Goal: Contribute content: Contribute content

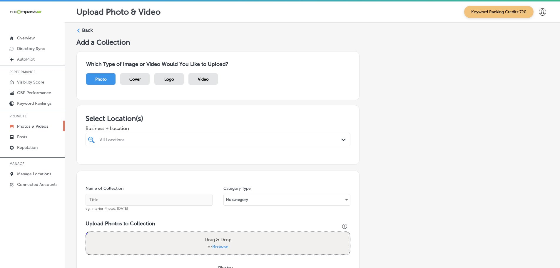
click at [79, 31] on icon at bounding box center [78, 31] width 4 height 4
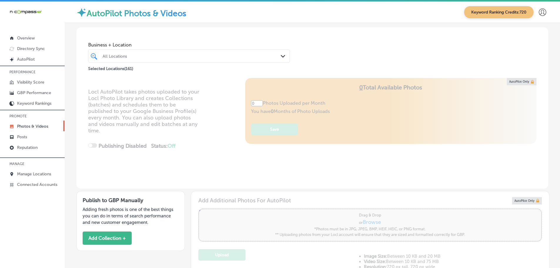
type input "5"
click at [281, 56] on icon "Path Created with Sketch." at bounding box center [283, 56] width 4 height 3
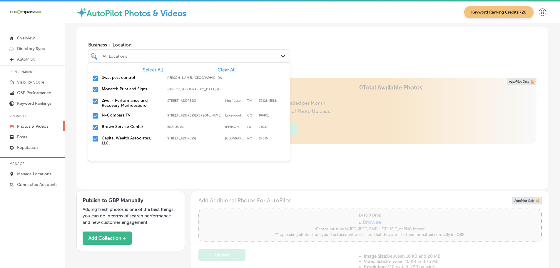
click at [223, 71] on span "Clear All" at bounding box center [227, 70] width 18 height 6
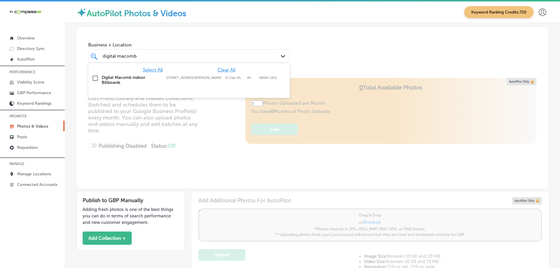
click at [118, 77] on label "Digital Macomb Indoor Billboards" at bounding box center [131, 80] width 59 height 10
type input "digital macomb"
click at [349, 45] on div "Business + Location option [STREET_ADDRESS][PERSON_NAME]. option [STREET_ADDRES…" at bounding box center [312, 49] width 472 height 45
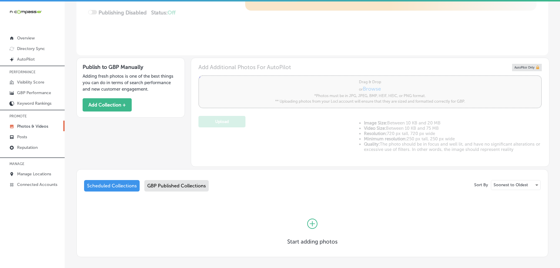
scroll to position [161, 0]
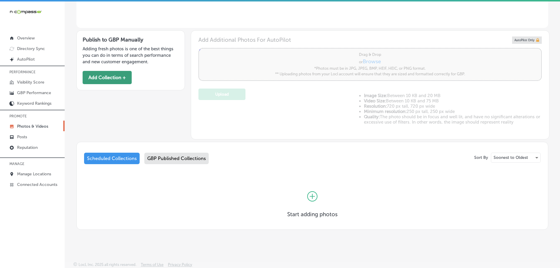
click at [103, 76] on button "Add Collection +" at bounding box center [107, 77] width 49 height 13
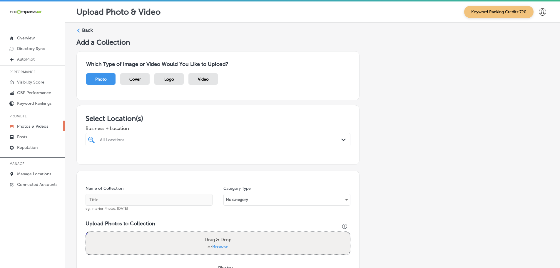
click at [336, 139] on div "All Locations" at bounding box center [221, 139] width 242 height 5
click at [144, 160] on label "Digital Macomb Indoor Billboards" at bounding box center [138, 160] width 78 height 5
type input "digital macom"
click at [200, 124] on div "Business + Location option [STREET_ADDRESS][PERSON_NAME]. option [STREET_ADDRES…" at bounding box center [218, 135] width 265 height 24
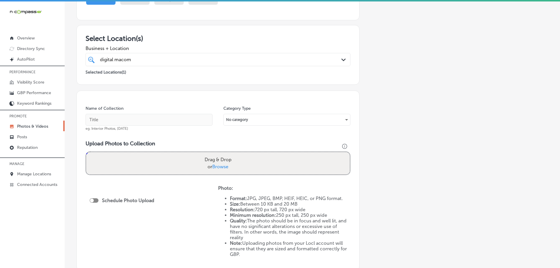
scroll to position [88, 0]
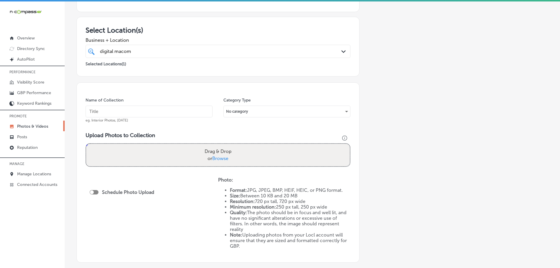
click at [221, 159] on span "Browse" at bounding box center [220, 159] width 16 height 6
click at [221, 146] on input "Drag & Drop or Browse" at bounding box center [218, 145] width 264 height 2
type input "C:\fakepath\Digital Macomb (3).png"
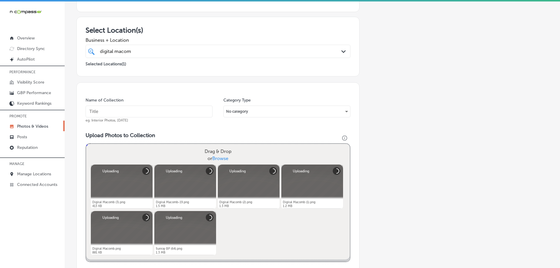
click at [171, 113] on input "text" at bounding box center [149, 112] width 127 height 12
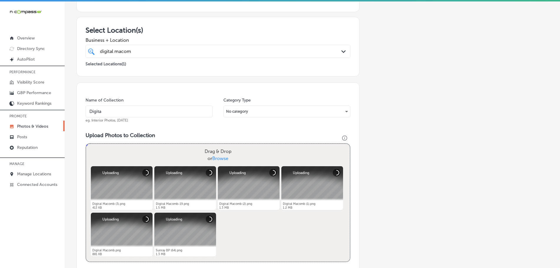
type input "Digital-Macomb-Indoor-Billboards"
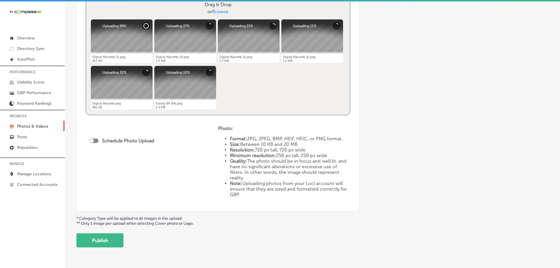
scroll to position [235, 0]
click at [95, 141] on div at bounding box center [94, 140] width 9 height 4
checkbox input "true"
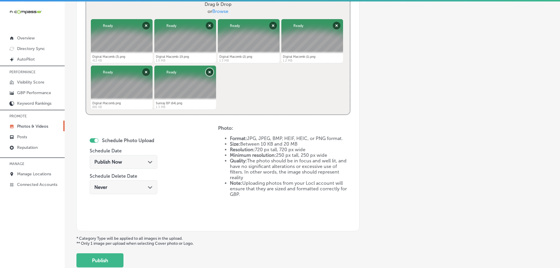
click at [209, 72] on button "Remove" at bounding box center [210, 72] width 8 height 8
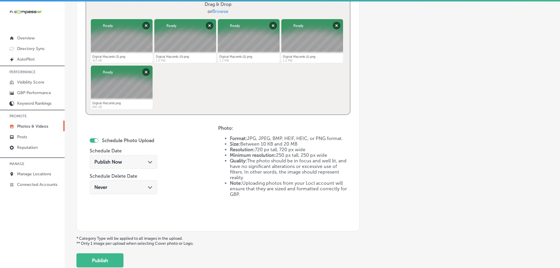
click at [149, 161] on icon "Path Created with Sketch." at bounding box center [150, 162] width 4 height 3
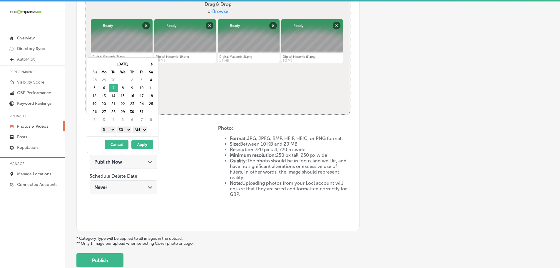
click at [107, 130] on select "1 2 3 4 5 6 7 8 9 10 11 12" at bounding box center [108, 129] width 15 height 6
click at [125, 130] on select "00 10 20 30 40 50" at bounding box center [124, 129] width 15 height 6
click at [137, 129] on select "AM PM" at bounding box center [140, 129] width 15 height 6
click at [141, 143] on button "Apply" at bounding box center [142, 144] width 22 height 9
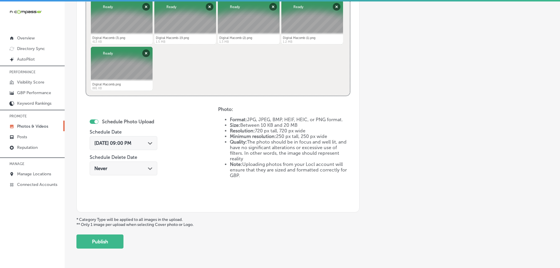
scroll to position [273, 0]
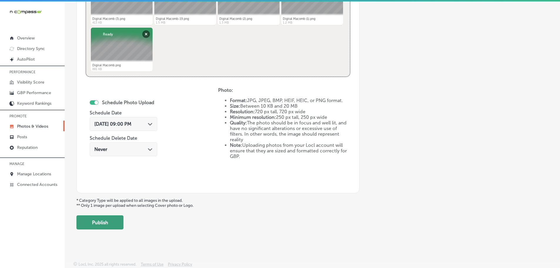
click at [84, 226] on button "Publish" at bounding box center [99, 222] width 47 height 14
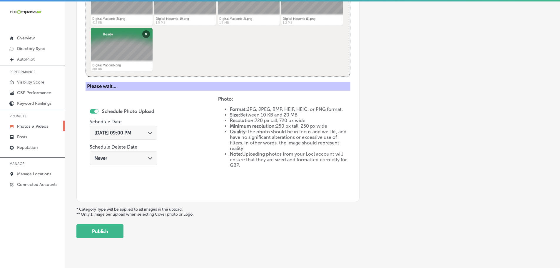
scroll to position [178, 0]
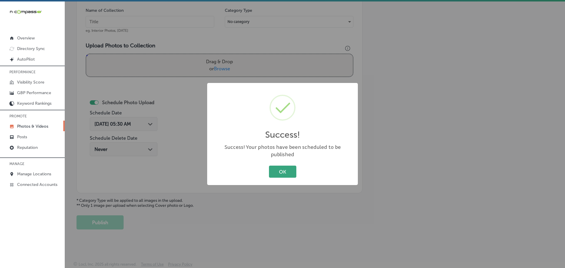
click at [285, 169] on button "OK" at bounding box center [282, 172] width 27 height 12
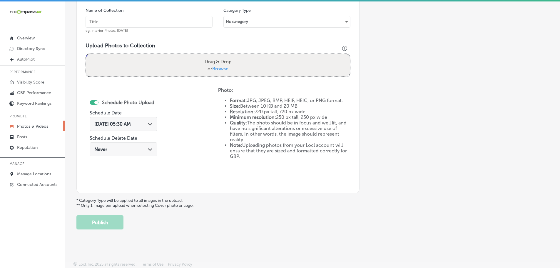
click at [223, 69] on span "Browse" at bounding box center [220, 69] width 16 height 6
click at [223, 56] on input "Drag & Drop or Browse" at bounding box center [218, 55] width 264 height 2
type input "C:\fakepath\Digital Macomb (9).png"
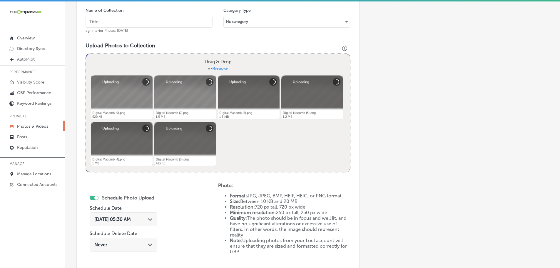
click at [173, 24] on input "text" at bounding box center [149, 22] width 127 height 12
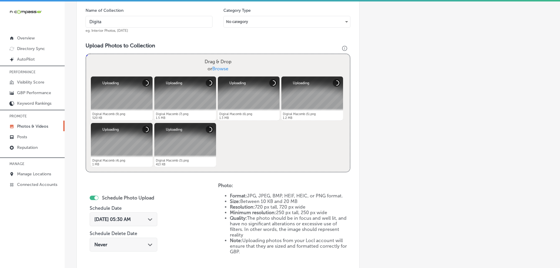
type input "Digital-Macomb-Indoor-Billboards"
click at [150, 216] on div "Path Created with Sketch." at bounding box center [150, 218] width 5 height 5
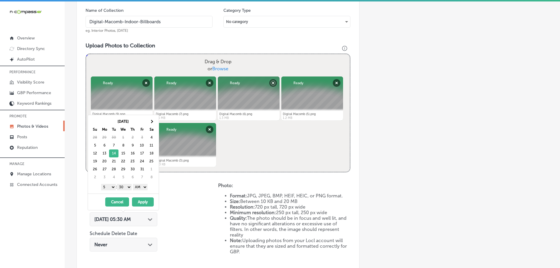
click at [106, 190] on select "1 2 3 4 5 6 7 8 9 10 11 12" at bounding box center [108, 187] width 15 height 6
click at [125, 187] on select "00 10 20 30 40 50" at bounding box center [124, 187] width 15 height 6
click at [137, 188] on select "AM PM" at bounding box center [140, 187] width 15 height 6
click at [144, 202] on button "Apply" at bounding box center [143, 201] width 22 height 9
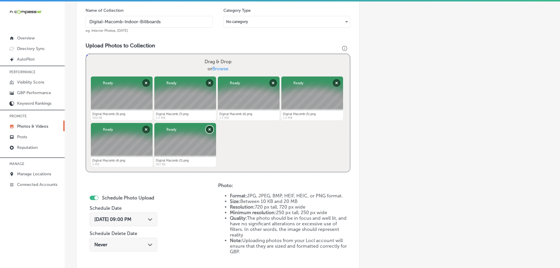
click at [212, 128] on button "Remove" at bounding box center [210, 130] width 8 height 8
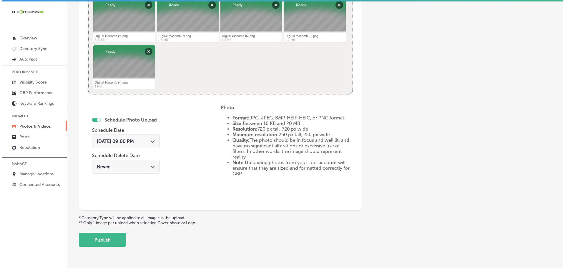
scroll to position [273, 0]
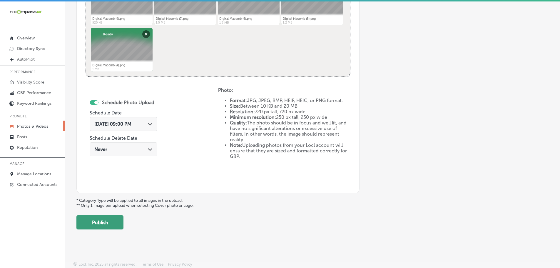
click at [106, 223] on button "Publish" at bounding box center [99, 222] width 47 height 14
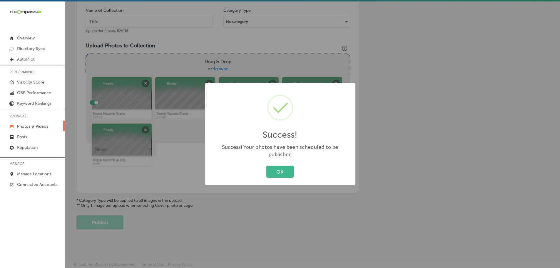
scroll to position [178, 0]
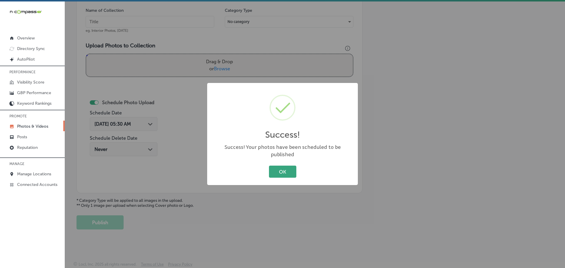
click at [290, 170] on button "OK" at bounding box center [282, 172] width 27 height 12
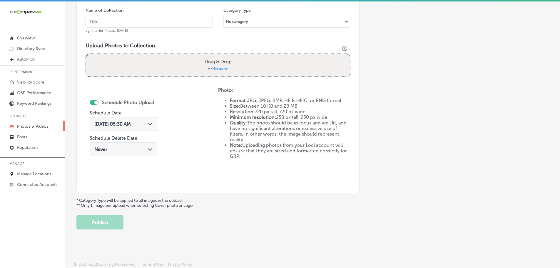
click at [215, 70] on span "Browse" at bounding box center [220, 69] width 16 height 6
click at [215, 56] on input "Drag & Drop or Browse" at bounding box center [218, 55] width 264 height 2
type input "C:\fakepath\Digital Macomb (12).png"
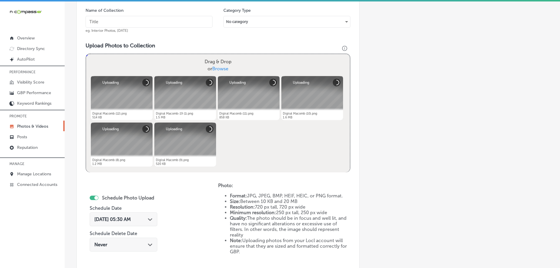
click at [141, 22] on input "text" at bounding box center [149, 22] width 127 height 12
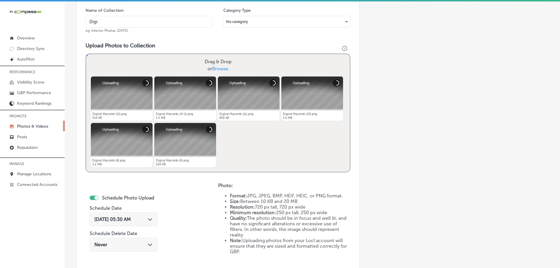
type input "Digital-Macomb-Indoor-Billboards"
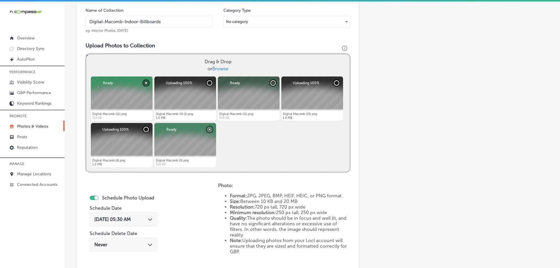
click at [150, 217] on div "Path Created with Sketch." at bounding box center [150, 218] width 5 height 5
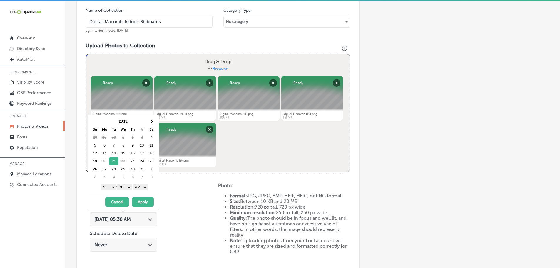
click at [108, 189] on select "1 2 3 4 5 6 7 8 9 10 11 12" at bounding box center [108, 187] width 15 height 6
click at [123, 185] on select "00 10 20 30 40 50" at bounding box center [124, 187] width 15 height 6
click at [141, 186] on select "AM PM" at bounding box center [140, 187] width 15 height 6
click at [142, 199] on button "Apply" at bounding box center [143, 201] width 22 height 9
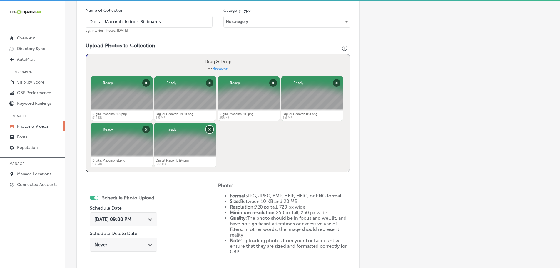
click at [211, 129] on button "Remove" at bounding box center [210, 130] width 8 height 8
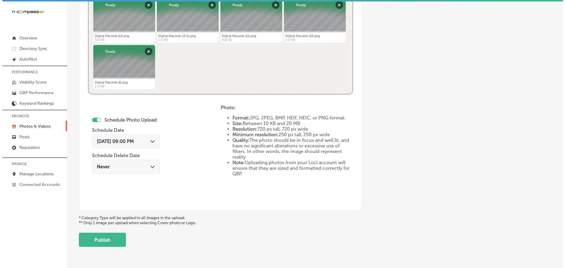
scroll to position [273, 0]
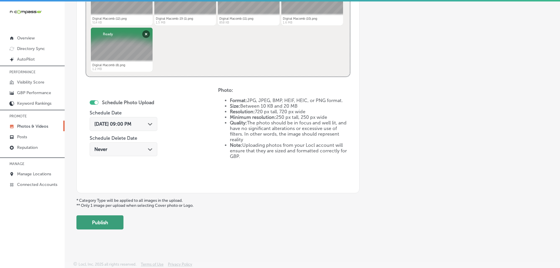
click at [95, 223] on button "Publish" at bounding box center [99, 222] width 47 height 14
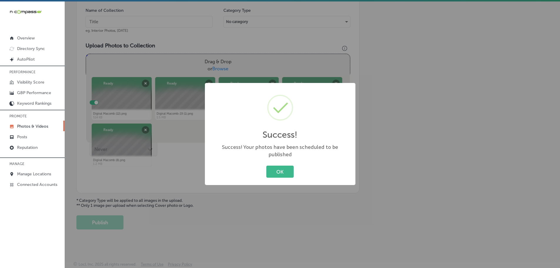
scroll to position [178, 0]
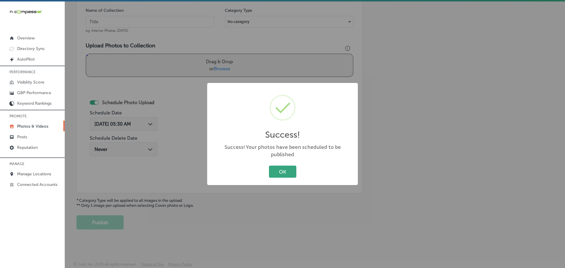
click at [285, 171] on button "OK" at bounding box center [282, 172] width 27 height 12
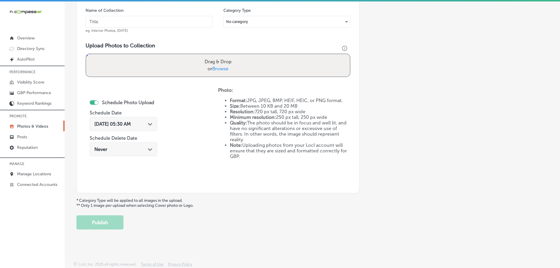
click at [222, 69] on span "Browse" at bounding box center [220, 69] width 16 height 6
click at [222, 56] on input "Drag & Drop or Browse" at bounding box center [218, 55] width 264 height 2
type input "C:\fakepath\Digital Macomb (17).png"
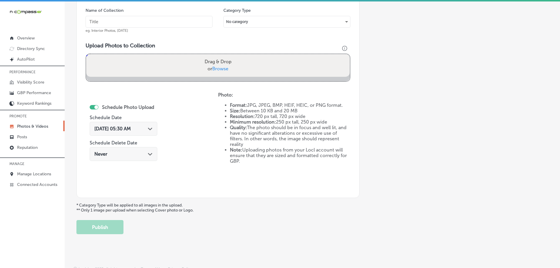
click at [148, 24] on input "text" at bounding box center [149, 22] width 127 height 12
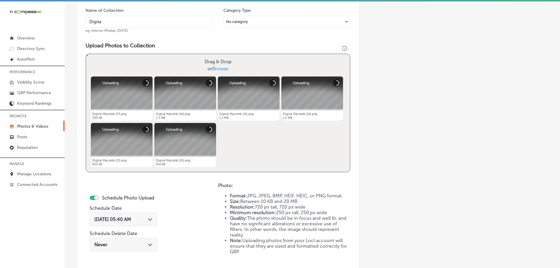
type input "Digital-Macomb-Indoor-Billboards"
click at [151, 219] on icon "Path Created with Sketch." at bounding box center [150, 219] width 4 height 3
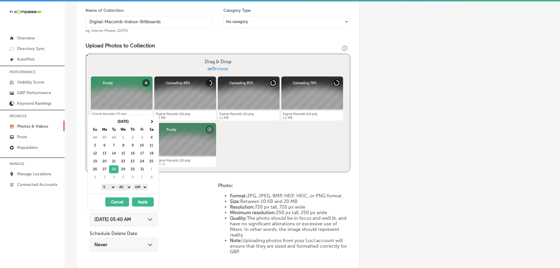
click at [111, 186] on select "1 2 3 4 5 6 7 8 9 10 11 12" at bounding box center [108, 187] width 15 height 6
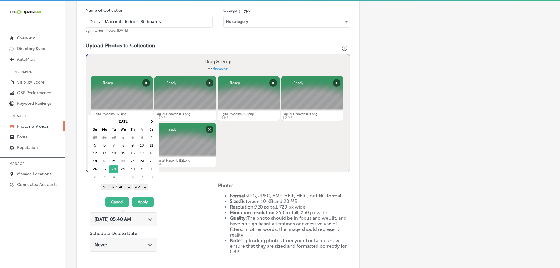
click at [128, 185] on select "00 10 20 30 40 50" at bounding box center [124, 187] width 15 height 6
drag, startPoint x: 130, startPoint y: 190, endPoint x: 139, endPoint y: 190, distance: 9.4
click at [140, 186] on select "AM PM" at bounding box center [140, 187] width 15 height 6
click at [144, 201] on button "Apply" at bounding box center [143, 201] width 22 height 9
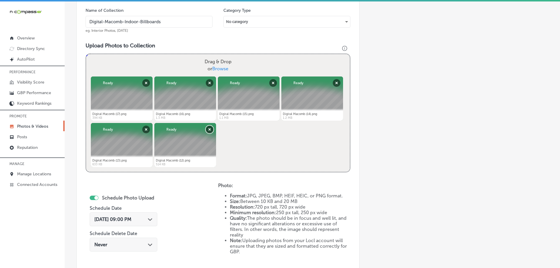
click at [212, 127] on button "Remove" at bounding box center [210, 130] width 8 height 8
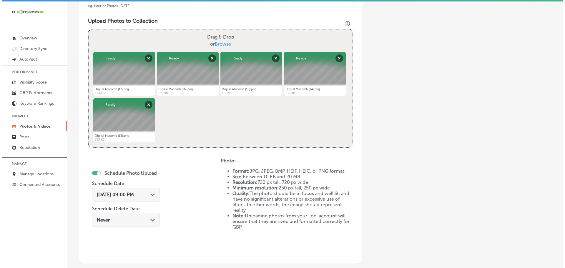
scroll to position [273, 0]
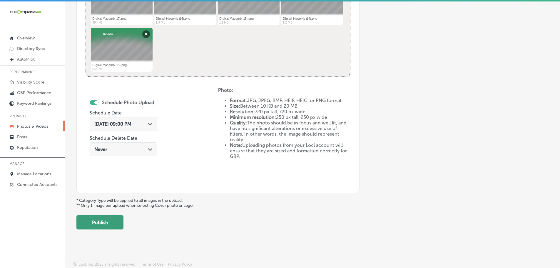
click at [107, 217] on button "Publish" at bounding box center [99, 222] width 47 height 14
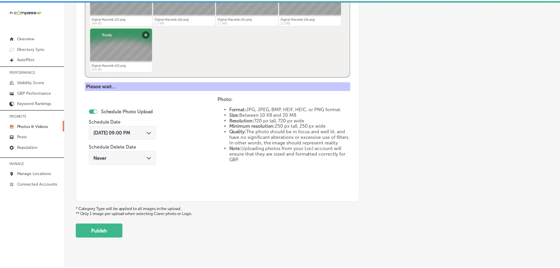
scroll to position [178, 0]
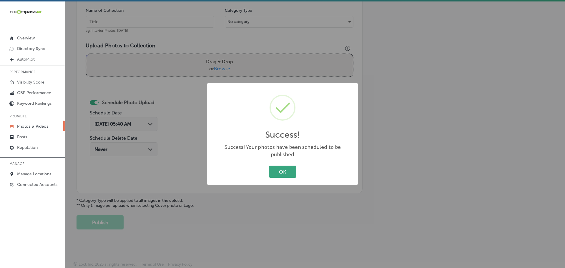
click at [282, 170] on button "OK" at bounding box center [282, 172] width 27 height 12
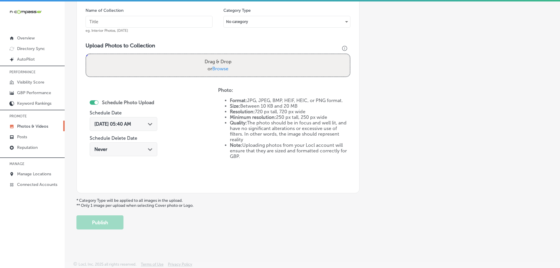
click at [218, 69] on span "Browse" at bounding box center [220, 69] width 16 height 6
click at [218, 56] on input "Drag & Drop or Browse" at bounding box center [218, 55] width 264 height 2
type input "C:\fakepath\Digital Macomb (21).png"
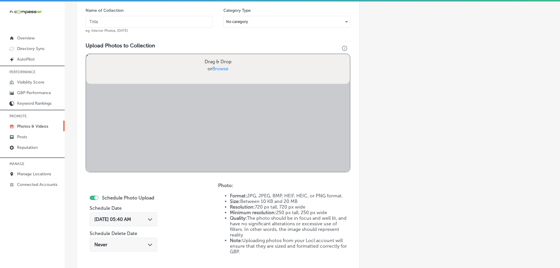
click at [181, 21] on input "text" at bounding box center [149, 22] width 127 height 12
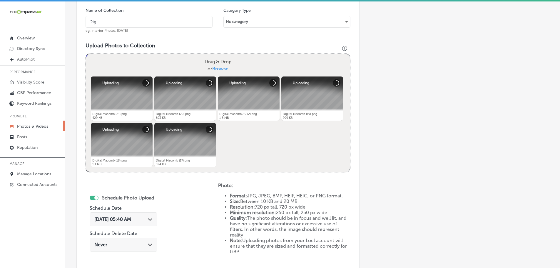
type input "Digital-Macomb-Indoor-Billboards"
click at [151, 216] on div "[DATE] 05:40 AM Path Created with Sketch." at bounding box center [124, 219] width 68 height 14
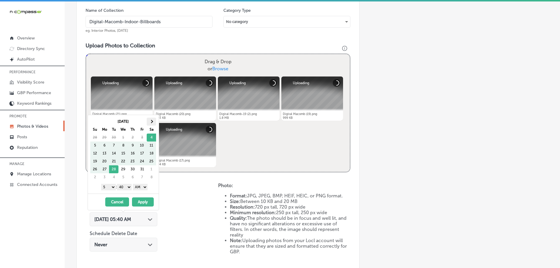
click at [153, 120] on th at bounding box center [151, 122] width 9 height 8
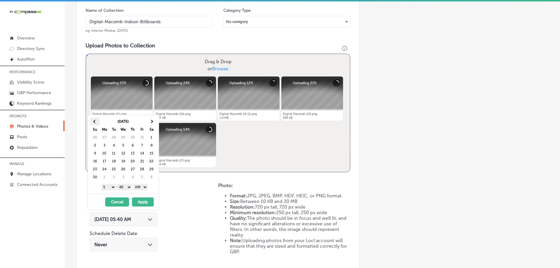
click at [96, 121] on th at bounding box center [94, 122] width 9 height 8
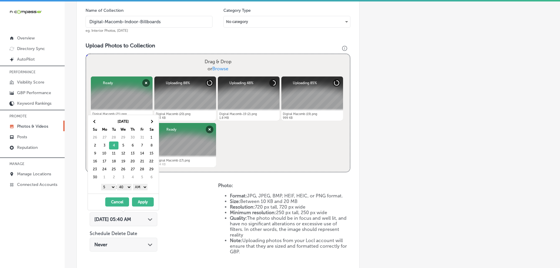
click at [106, 187] on select "1 2 3 4 5 6 7 8 9 10 11 12" at bounding box center [108, 187] width 15 height 6
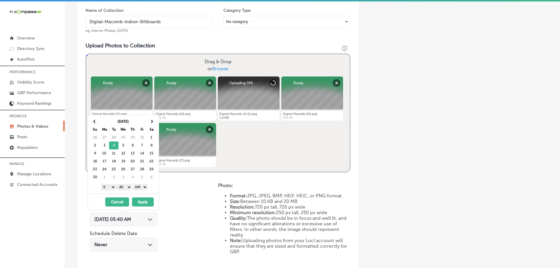
drag, startPoint x: 121, startPoint y: 186, endPoint x: 123, endPoint y: 189, distance: 3.2
click at [121, 186] on select "00 10 20 30 40 50" at bounding box center [124, 187] width 15 height 6
click at [139, 188] on select "AM PM" at bounding box center [140, 187] width 15 height 6
click at [143, 198] on button "Apply" at bounding box center [143, 201] width 22 height 9
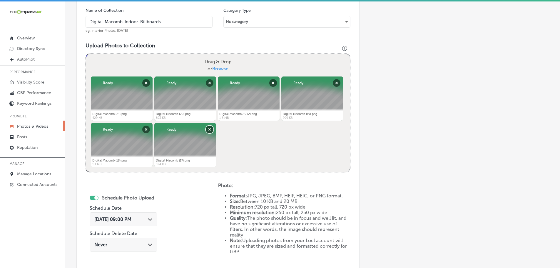
click at [209, 131] on button "Remove" at bounding box center [210, 130] width 8 height 8
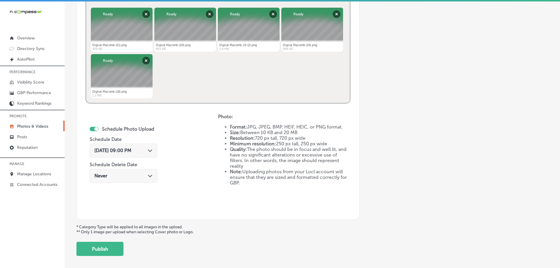
scroll to position [266, 0]
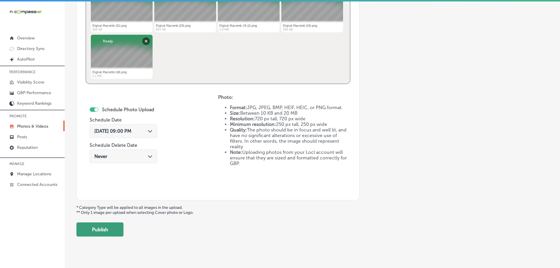
click at [97, 233] on button "Publish" at bounding box center [99, 229] width 47 height 14
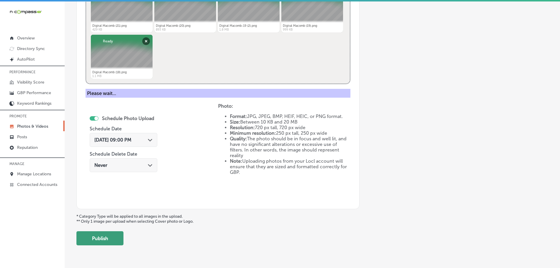
scroll to position [178, 0]
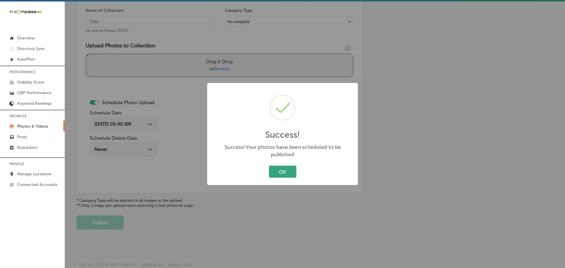
click at [276, 172] on button "OK" at bounding box center [282, 172] width 27 height 12
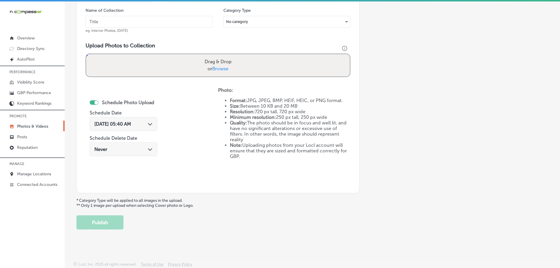
click at [222, 70] on span "Browse" at bounding box center [220, 69] width 16 height 6
click at [222, 56] on input "Drag & Drop or Browse" at bounding box center [218, 55] width 264 height 2
type input "C:\fakepath\Digital Macomb (26).png"
click at [160, 24] on input "text" at bounding box center [149, 22] width 127 height 12
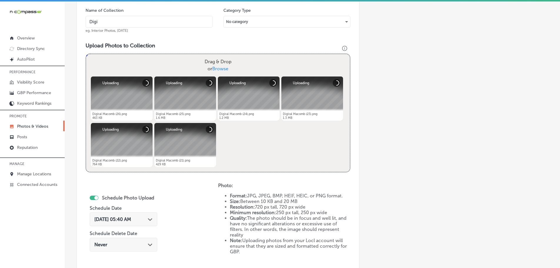
type input "Digital-Macomb-Indoor-Billboards"
click at [153, 218] on div "[DATE] 05:40 AM Path Created with Sketch." at bounding box center [124, 219] width 68 height 14
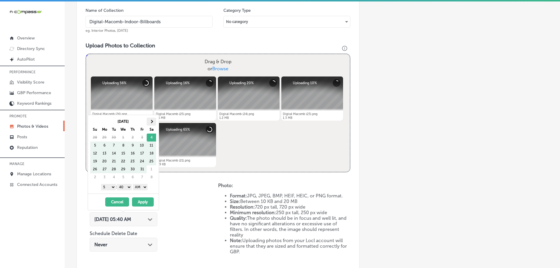
click at [151, 121] on span at bounding box center [151, 121] width 3 height 3
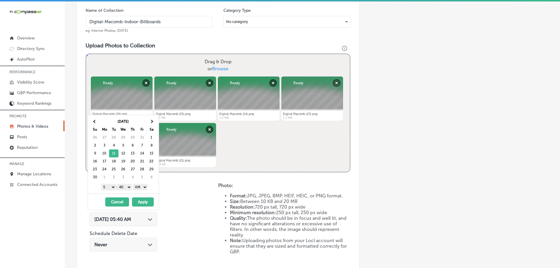
click at [107, 187] on select "1 2 3 4 5 6 7 8 9 10 11 12" at bounding box center [108, 187] width 15 height 6
click at [125, 186] on select "00 10 20 30 40 50" at bounding box center [124, 187] width 15 height 6
drag, startPoint x: 138, startPoint y: 186, endPoint x: 138, endPoint y: 190, distance: 3.8
click at [138, 186] on select "AM PM" at bounding box center [140, 187] width 15 height 6
click at [143, 201] on button "Apply" at bounding box center [143, 201] width 22 height 9
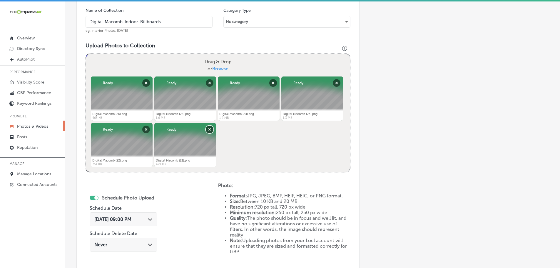
click at [211, 128] on button "Remove" at bounding box center [210, 130] width 8 height 8
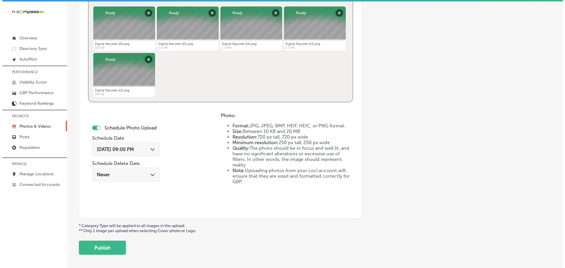
scroll to position [266, 0]
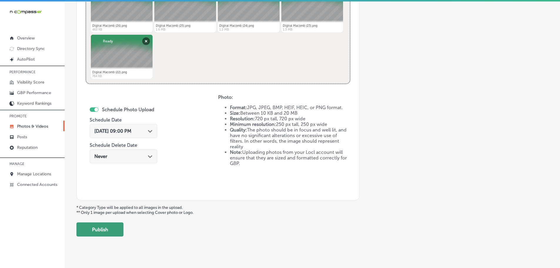
click at [123, 227] on button "Publish" at bounding box center [99, 229] width 47 height 14
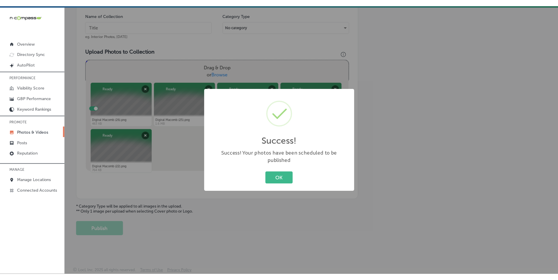
scroll to position [178, 0]
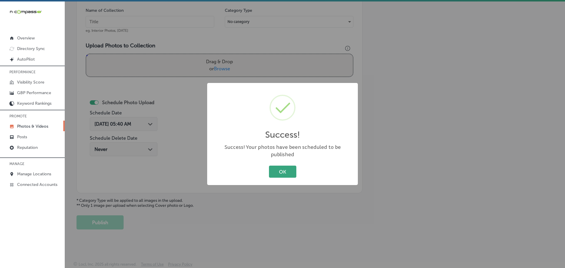
click at [279, 172] on button "OK" at bounding box center [282, 172] width 27 height 12
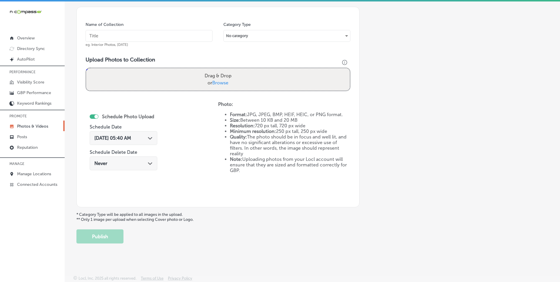
scroll to position [164, 0]
click at [221, 82] on span "Browse" at bounding box center [220, 83] width 16 height 6
click at [221, 70] on input "Drag & Drop or Browse" at bounding box center [218, 69] width 264 height 2
type input "C:\fakepath\Digital Macomb (30).png"
click at [168, 36] on input "text" at bounding box center [149, 36] width 127 height 12
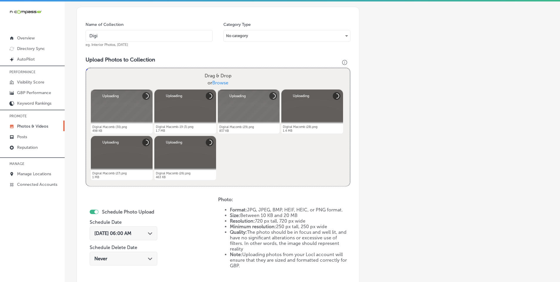
type input "Digital-Macomb-Indoor-Billboards"
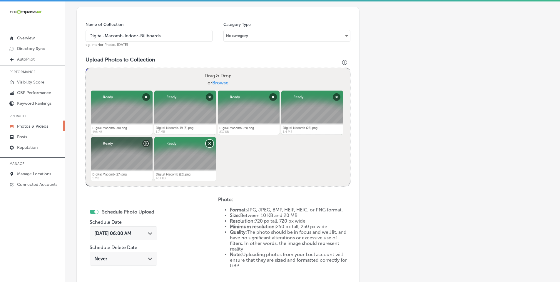
click at [209, 143] on button "Remove" at bounding box center [210, 144] width 8 height 8
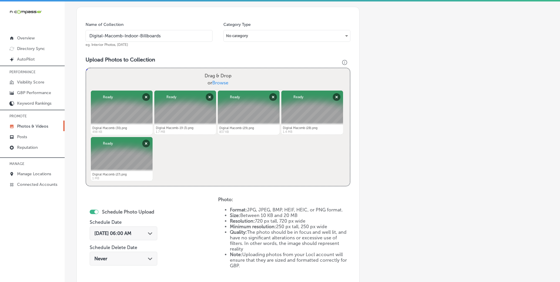
click at [149, 234] on polygon at bounding box center [150, 233] width 4 height 3
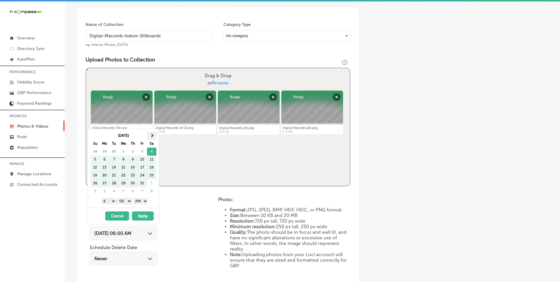
click at [152, 135] on span at bounding box center [151, 135] width 3 height 3
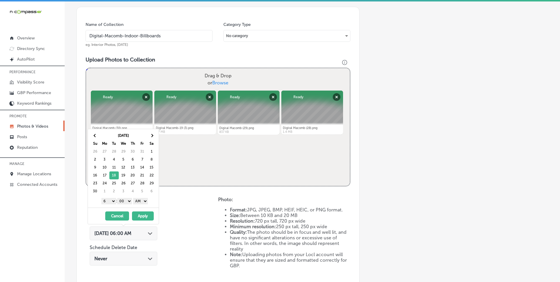
click at [107, 200] on select "1 2 3 4 5 6 7 8 9 10 11 12" at bounding box center [108, 201] width 15 height 6
click at [143, 201] on select "AM PM" at bounding box center [140, 201] width 15 height 6
click at [143, 215] on button "Apply" at bounding box center [143, 215] width 22 height 9
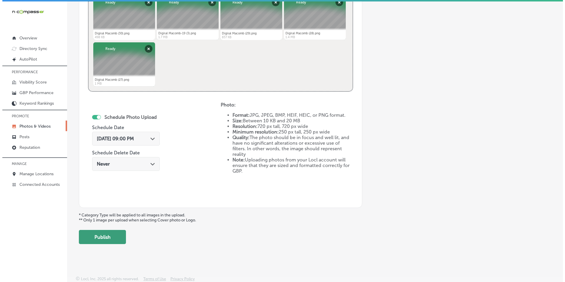
scroll to position [259, 0]
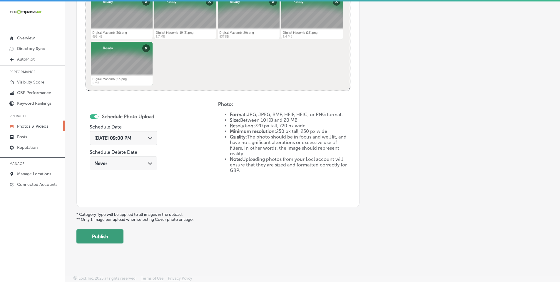
click at [107, 236] on button "Publish" at bounding box center [99, 236] width 47 height 14
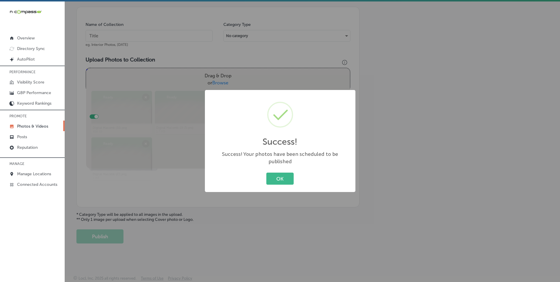
scroll to position [164, 0]
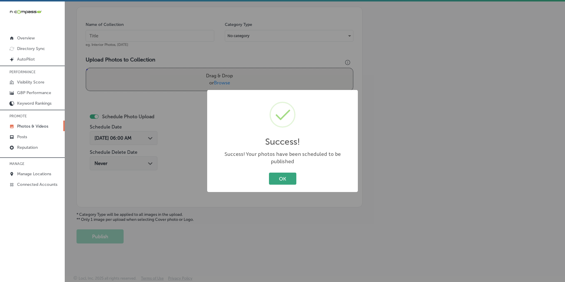
click at [288, 179] on button "OK" at bounding box center [282, 179] width 27 height 12
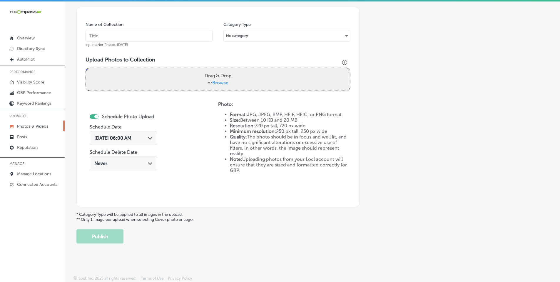
click at [224, 83] on span "Browse" at bounding box center [220, 83] width 16 height 6
click at [224, 70] on input "Drag & Drop or Browse" at bounding box center [218, 69] width 264 height 2
type input "C:\fakepath\Digital Macomb (35).png"
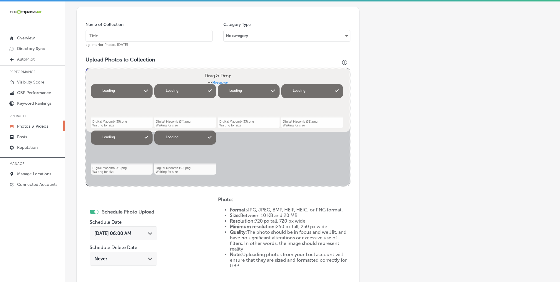
click at [155, 35] on input "text" at bounding box center [149, 36] width 127 height 12
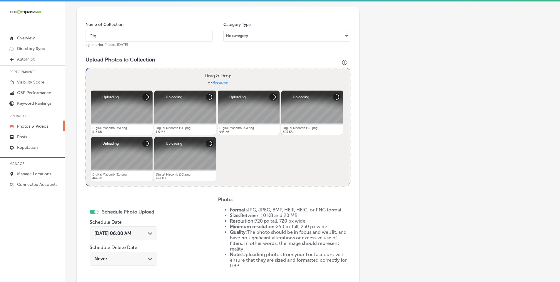
type input "Digital-Macomb-Indoor-Billboards"
click at [150, 231] on div "[DATE] 06:00 AM Path Created with Sketch." at bounding box center [124, 233] width 68 height 14
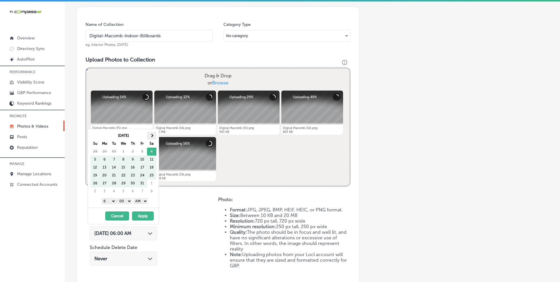
click at [152, 134] on span at bounding box center [151, 135] width 3 height 3
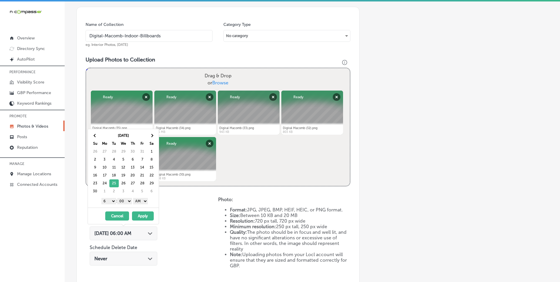
click at [109, 201] on select "1 2 3 4 5 6 7 8 9 10 11 12" at bounding box center [108, 201] width 15 height 6
click at [139, 201] on select "AM PM" at bounding box center [140, 201] width 15 height 6
click at [142, 215] on button "Apply" at bounding box center [143, 215] width 22 height 9
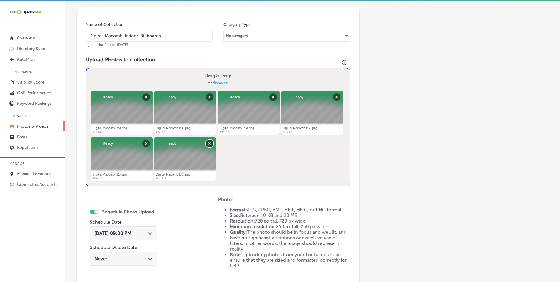
click at [209, 143] on button "Remove" at bounding box center [210, 144] width 8 height 8
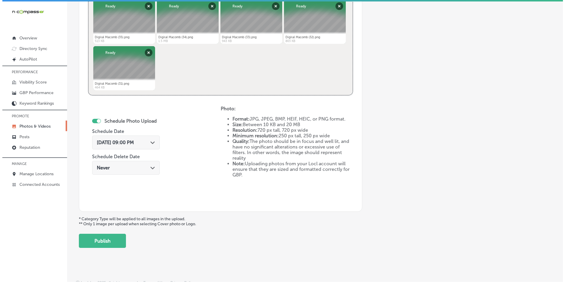
scroll to position [259, 0]
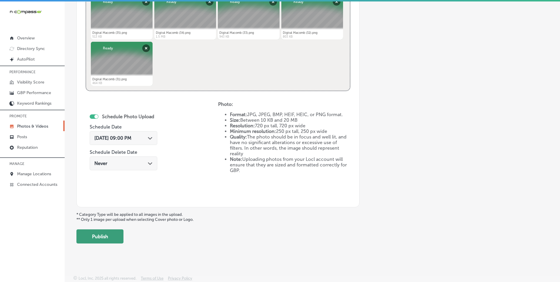
click at [97, 240] on button "Publish" at bounding box center [99, 236] width 47 height 14
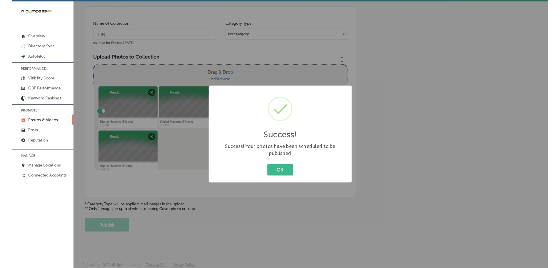
scroll to position [164, 0]
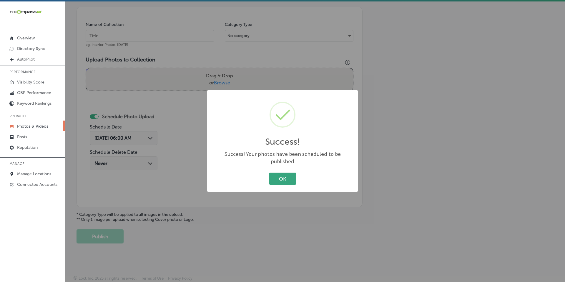
click at [288, 176] on button "OK" at bounding box center [282, 179] width 27 height 12
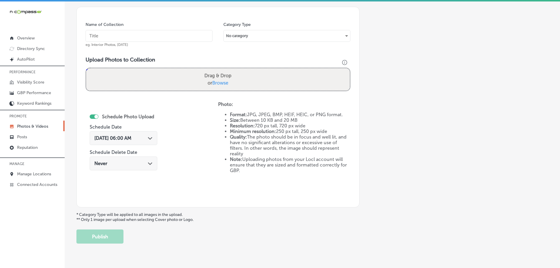
click at [223, 80] on span "Browse" at bounding box center [220, 83] width 16 height 6
click at [223, 70] on input "Drag & Drop or Browse" at bounding box center [218, 69] width 264 height 2
type input "C:\fakepath\Digital Macomb (39).png"
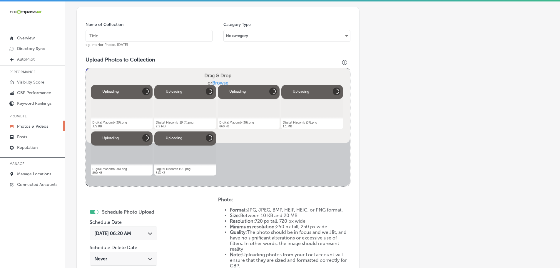
click at [154, 36] on input "text" at bounding box center [149, 36] width 127 height 12
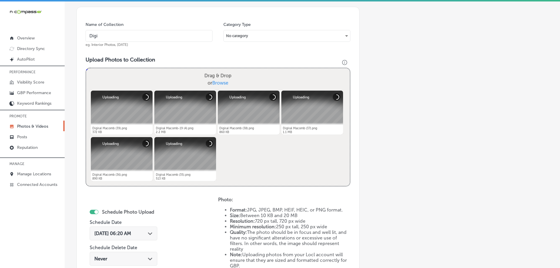
type input "Digital-Macomb-Indoor-Billboards"
click at [148, 233] on polygon at bounding box center [150, 233] width 4 height 3
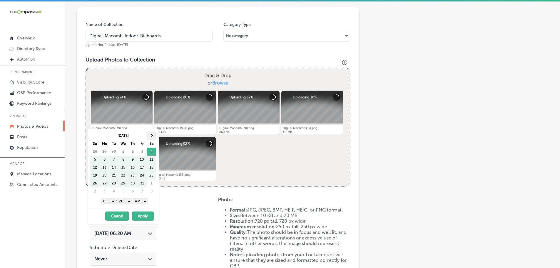
click at [153, 137] on th at bounding box center [151, 136] width 9 height 8
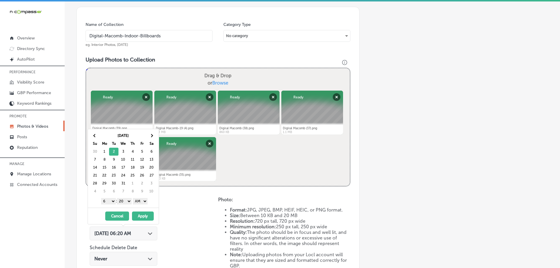
click at [102, 201] on select "1 2 3 4 5 6 7 8 9 10 11 12" at bounding box center [108, 201] width 15 height 6
click at [128, 201] on select "00 10 20 30 40 50" at bounding box center [124, 201] width 15 height 6
drag, startPoint x: 139, startPoint y: 200, endPoint x: 139, endPoint y: 203, distance: 3.2
click at [139, 200] on select "AM PM" at bounding box center [140, 201] width 15 height 6
click at [142, 213] on button "Apply" at bounding box center [143, 215] width 22 height 9
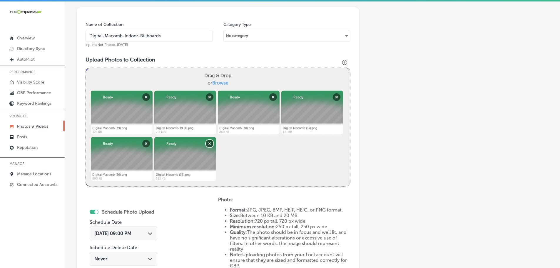
click at [211, 141] on button "Remove" at bounding box center [210, 144] width 8 height 8
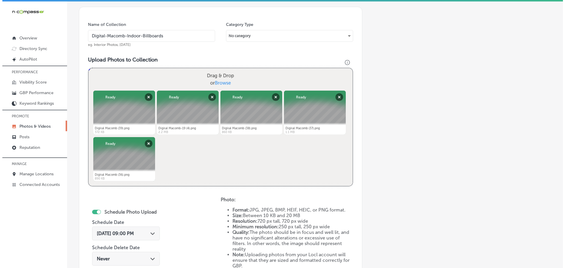
scroll to position [252, 0]
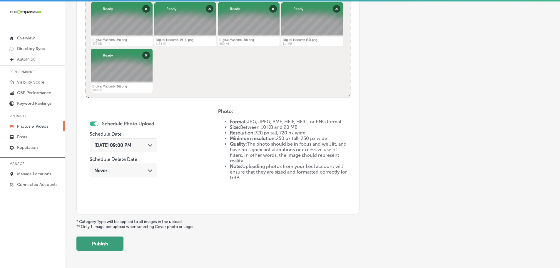
click at [100, 246] on button "Publish" at bounding box center [99, 243] width 47 height 14
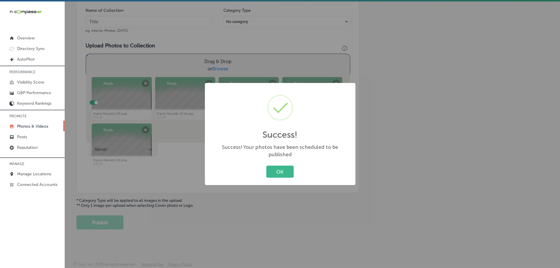
scroll to position [178, 0]
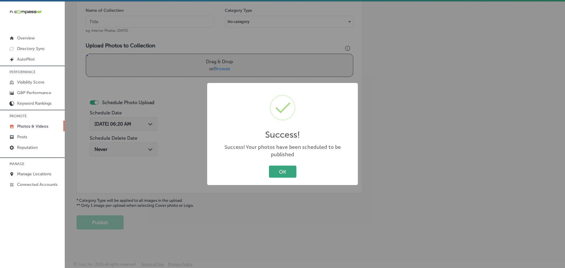
click at [281, 168] on button "OK" at bounding box center [282, 172] width 27 height 12
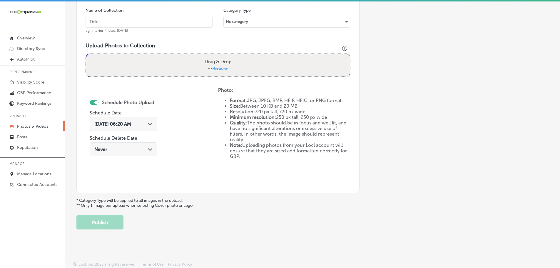
click at [219, 65] on label "Drag & Drop or Browse" at bounding box center [218, 65] width 32 height 19
click at [219, 56] on input "Drag & Drop or Browse" at bounding box center [218, 55] width 264 height 2
type input "C:\fakepath\Digital Macomb (44).png"
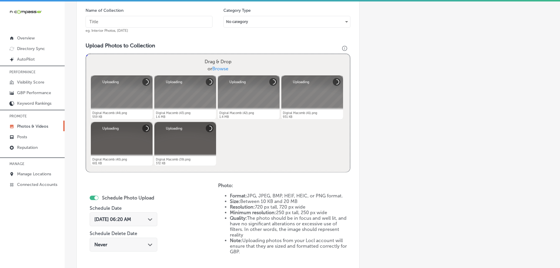
click at [160, 22] on input "text" at bounding box center [149, 22] width 127 height 12
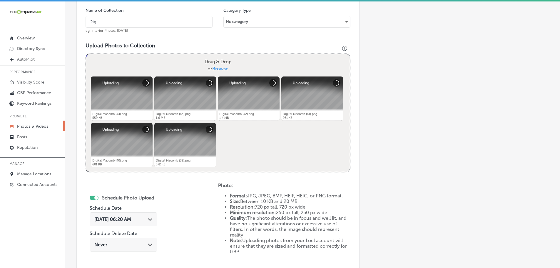
type input "Digital-Macomb-Indoor-Billboards"
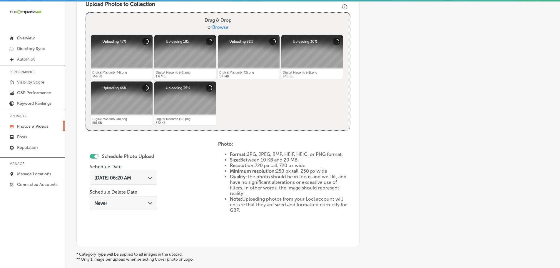
scroll to position [214, 0]
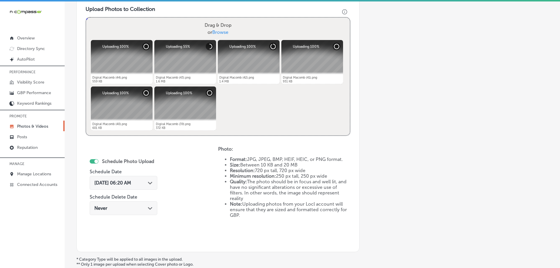
click at [151, 183] on polygon at bounding box center [150, 183] width 4 height 3
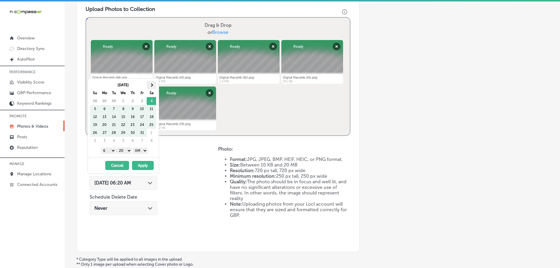
click at [153, 87] on th at bounding box center [151, 85] width 9 height 8
click at [150, 86] on th at bounding box center [151, 85] width 9 height 8
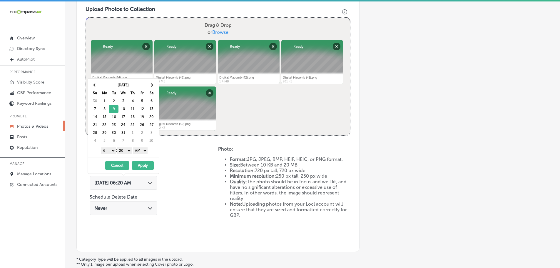
click at [108, 152] on select "1 2 3 4 5 6 7 8 9 10 11 12" at bounding box center [108, 150] width 15 height 6
click at [124, 151] on select "00 10 20 30 40 50" at bounding box center [124, 150] width 15 height 6
click at [141, 146] on div "1 2 3 4 5 6 7 8 9 10 11 12 : 00 10 20 30 40 50 AM PM" at bounding box center [124, 150] width 69 height 9
click at [141, 151] on select "AM PM" at bounding box center [140, 150] width 15 height 6
drag, startPoint x: 139, startPoint y: 163, endPoint x: 146, endPoint y: 156, distance: 10.4
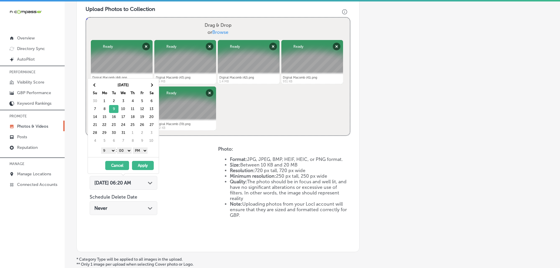
click at [140, 163] on button "Apply" at bounding box center [143, 165] width 22 height 9
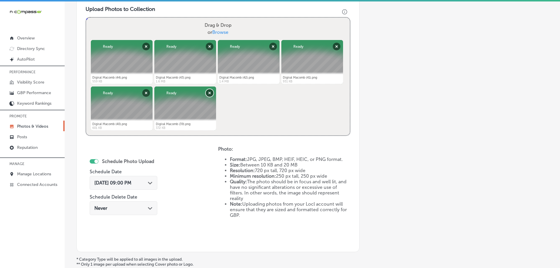
click at [208, 93] on button "Remove" at bounding box center [210, 93] width 8 height 8
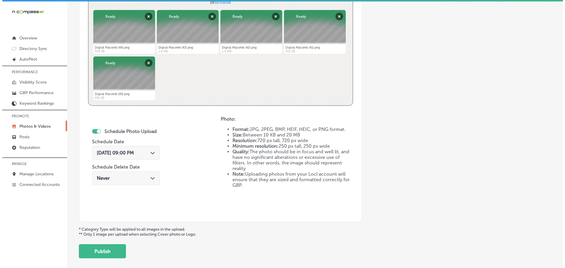
scroll to position [273, 0]
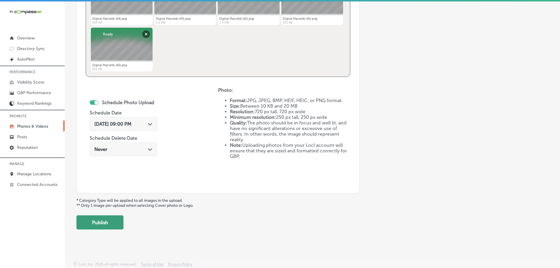
click at [116, 220] on button "Publish" at bounding box center [99, 222] width 47 height 14
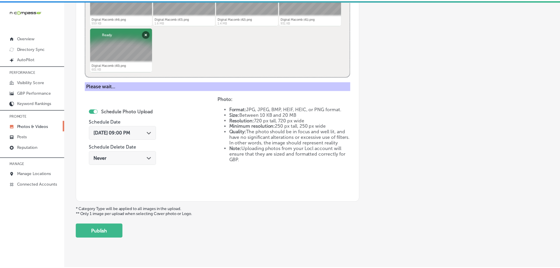
scroll to position [178, 0]
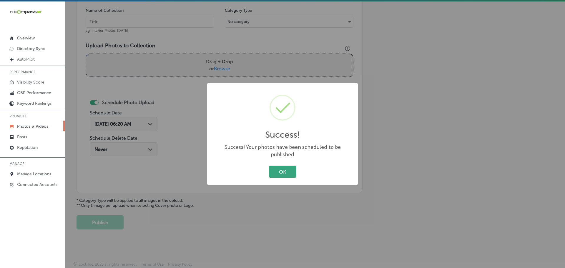
click at [271, 171] on button "OK" at bounding box center [282, 172] width 27 height 12
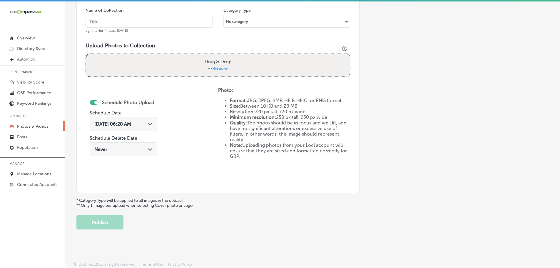
click at [223, 71] on span "Browse" at bounding box center [220, 69] width 16 height 6
click at [223, 56] on input "Drag & Drop or Browse" at bounding box center [218, 55] width 264 height 2
type input "C:\fakepath\Digital Macomb (48).png"
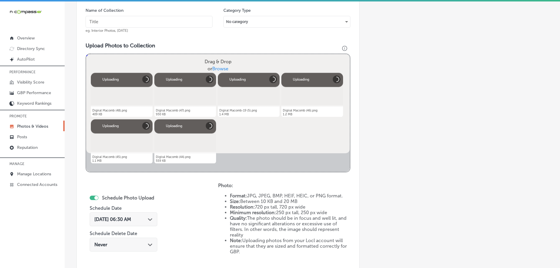
click at [148, 19] on input "text" at bounding box center [149, 22] width 127 height 12
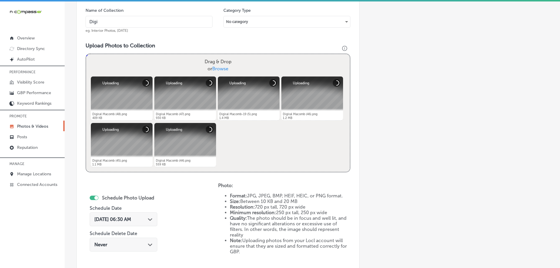
type input "Digital-Macomb-Indoor-Billboards"
click at [145, 218] on div "[DATE] 06:30 AM Path Created with Sketch." at bounding box center [123, 219] width 58 height 6
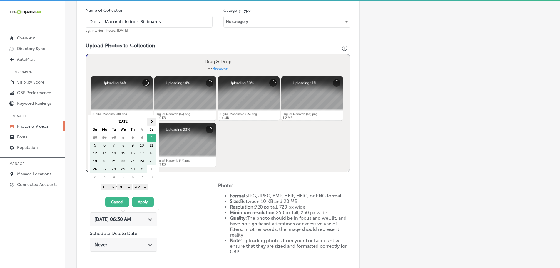
click at [150, 119] on th at bounding box center [151, 122] width 9 height 8
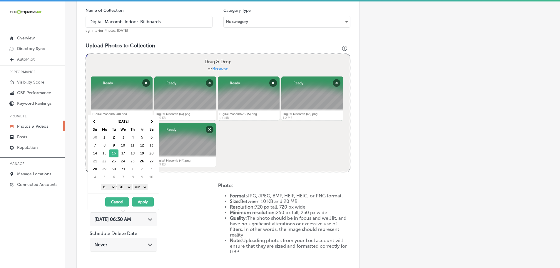
click at [101, 186] on select "1 2 3 4 5 6 7 8 9 10 11 12" at bounding box center [108, 187] width 15 height 6
click at [125, 187] on select "00 10 20 30 40 50" at bounding box center [124, 187] width 15 height 6
click at [139, 188] on select "AM PM" at bounding box center [140, 187] width 15 height 6
click at [134, 184] on select "AM PM" at bounding box center [140, 187] width 15 height 6
click at [141, 189] on select "AM PM" at bounding box center [140, 187] width 15 height 6
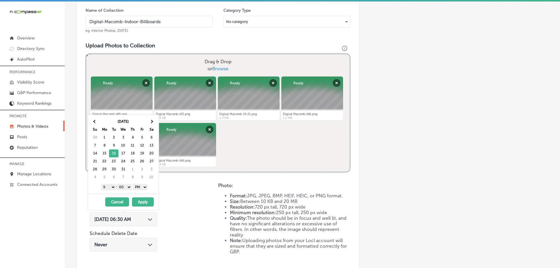
click at [144, 201] on button "Apply" at bounding box center [143, 201] width 22 height 9
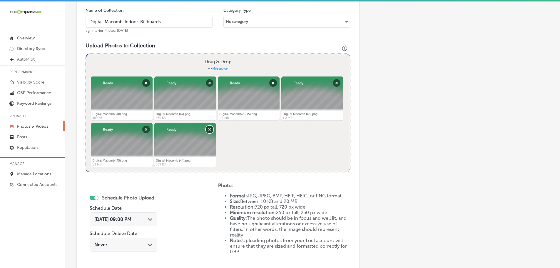
click at [211, 128] on button "Remove" at bounding box center [210, 130] width 8 height 8
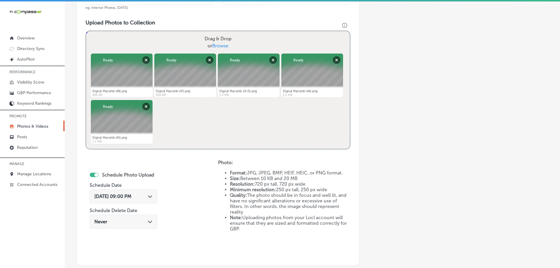
scroll to position [273, 0]
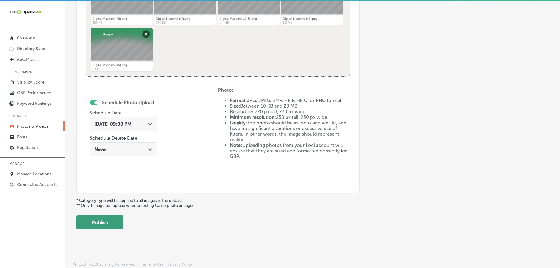
click at [112, 221] on button "Publish" at bounding box center [99, 222] width 47 height 14
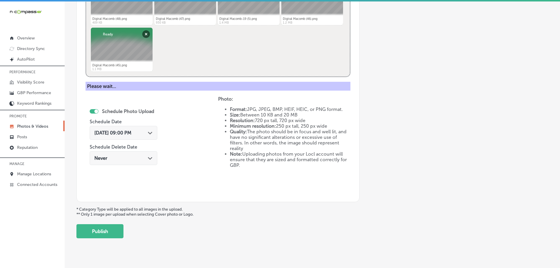
scroll to position [178, 0]
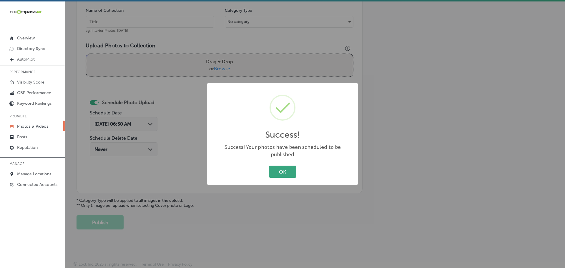
click at [286, 169] on button "OK" at bounding box center [282, 172] width 27 height 12
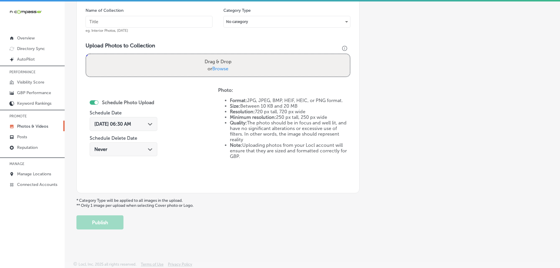
click at [225, 66] on span "Browse" at bounding box center [220, 69] width 16 height 6
click at [225, 56] on input "Drag & Drop or Browse" at bounding box center [218, 55] width 264 height 2
type input "C:\fakepath\Digital Macomb (53).png"
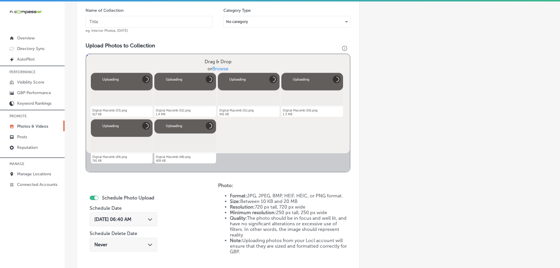
click at [138, 27] on input "text" at bounding box center [149, 22] width 127 height 12
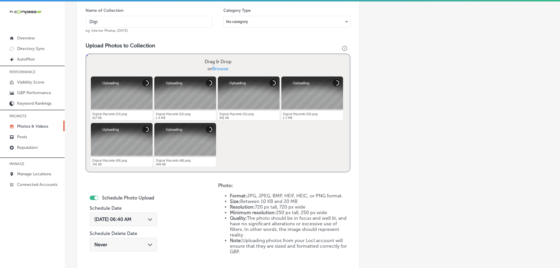
type input "Digital-Macomb-Indoor-Billboards"
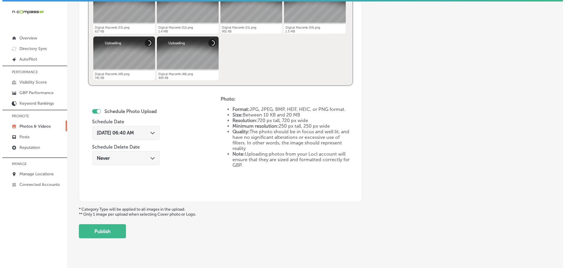
scroll to position [266, 0]
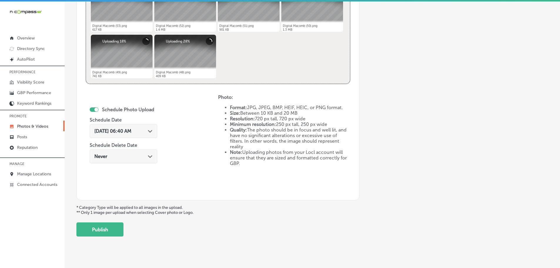
click at [151, 132] on polygon at bounding box center [150, 131] width 4 height 3
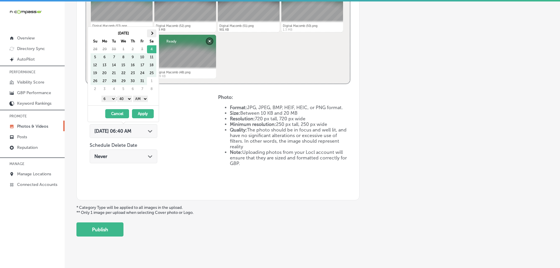
click at [150, 33] on th at bounding box center [151, 33] width 9 height 8
click at [150, 33] on span at bounding box center [151, 32] width 3 height 3
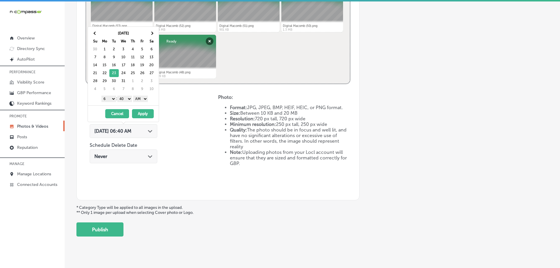
click at [111, 98] on select "1 2 3 4 5 6 7 8 9 10 11 12" at bounding box center [108, 99] width 15 height 6
click at [124, 96] on select "00 10 20 30 40 50" at bounding box center [124, 99] width 15 height 6
click at [141, 98] on select "AM PM" at bounding box center [140, 99] width 15 height 6
click at [144, 112] on button "Apply" at bounding box center [143, 113] width 22 height 9
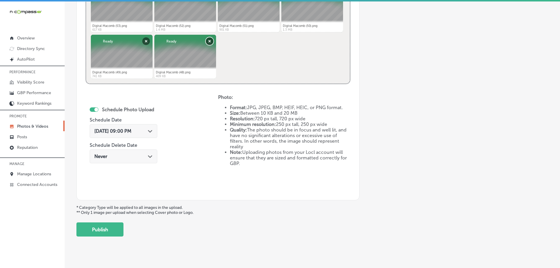
click at [208, 41] on button "Remove" at bounding box center [210, 41] width 8 height 8
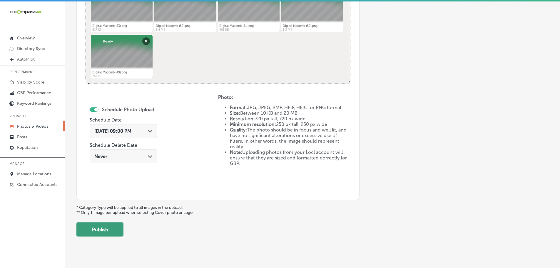
click at [115, 231] on button "Publish" at bounding box center [99, 229] width 47 height 14
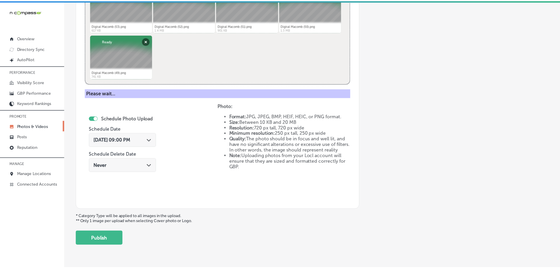
scroll to position [178, 0]
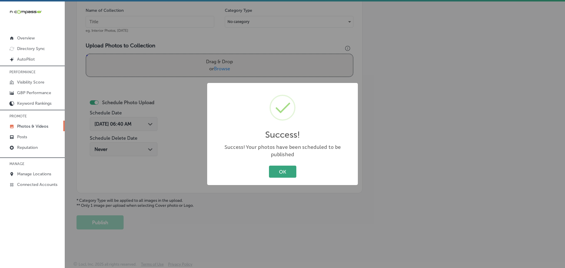
click at [279, 166] on button "OK" at bounding box center [282, 172] width 27 height 12
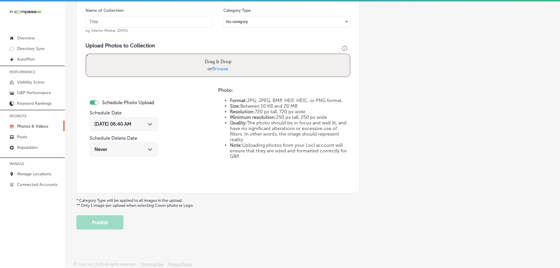
click at [221, 68] on span "Browse" at bounding box center [220, 69] width 16 height 6
click at [221, 56] on input "Drag & Drop or Browse" at bounding box center [218, 55] width 264 height 2
type input "C:\fakepath\Digital Macomb (57).png"
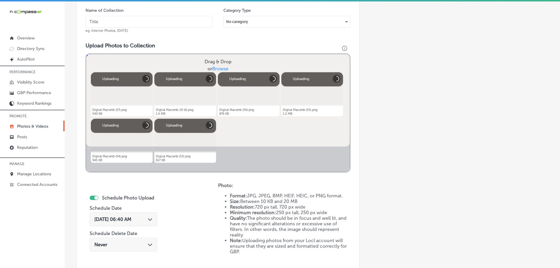
click at [169, 22] on input "text" at bounding box center [149, 22] width 127 height 12
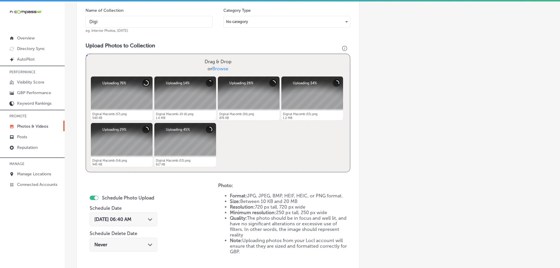
type input "Digital-Macomb-Indoor-Billboards"
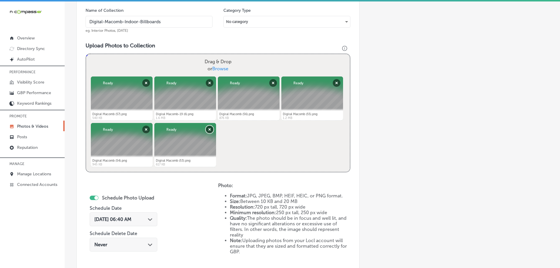
drag, startPoint x: 208, startPoint y: 130, endPoint x: 203, endPoint y: 146, distance: 17.3
click at [208, 129] on button "Remove" at bounding box center [210, 130] width 8 height 8
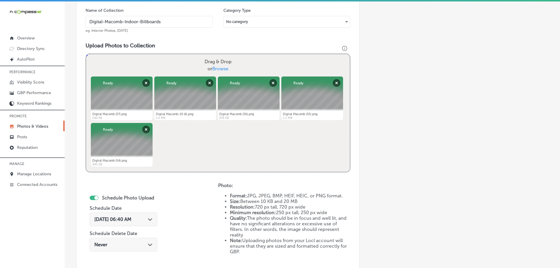
click at [149, 218] on icon "Path Created with Sketch." at bounding box center [150, 219] width 4 height 3
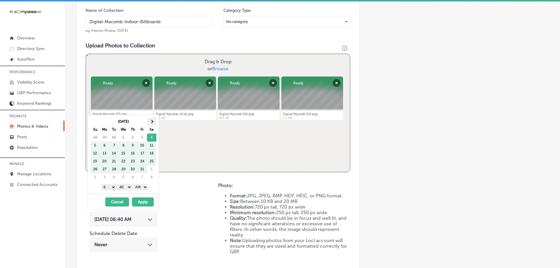
click at [152, 122] on span at bounding box center [151, 121] width 3 height 3
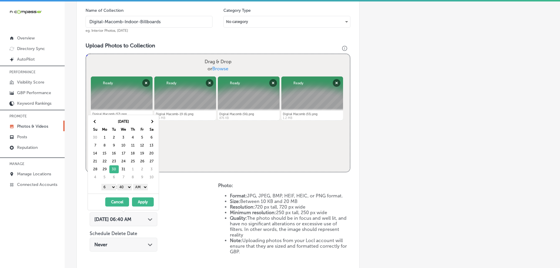
click at [108, 188] on select "1 2 3 4 5 6 7 8 9 10 11 12" at bounding box center [108, 187] width 15 height 6
click at [126, 188] on select "00 10 20 30 40 50" at bounding box center [124, 187] width 15 height 6
click at [141, 187] on select "AM PM" at bounding box center [140, 187] width 15 height 6
click at [147, 199] on button "Apply" at bounding box center [143, 201] width 22 height 9
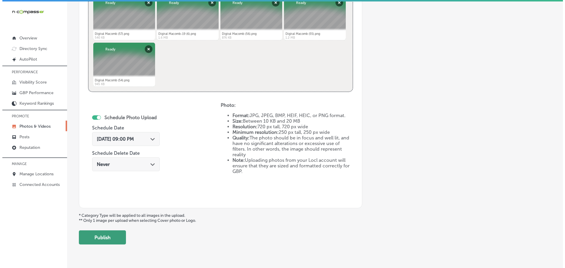
scroll to position [273, 0]
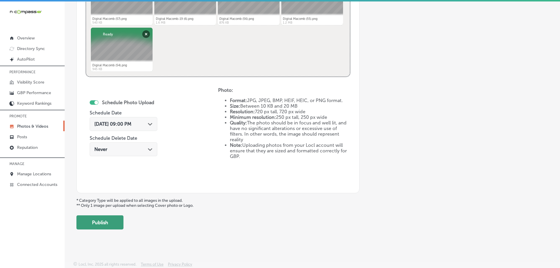
click at [97, 224] on button "Publish" at bounding box center [99, 222] width 47 height 14
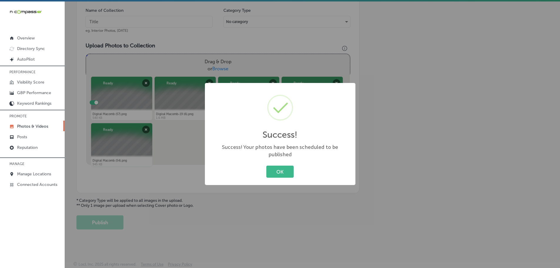
scroll to position [178, 0]
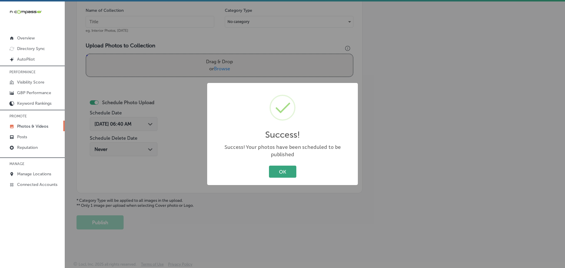
click at [274, 166] on button "OK" at bounding box center [282, 172] width 27 height 12
